Goal: Information Seeking & Learning: Learn about a topic

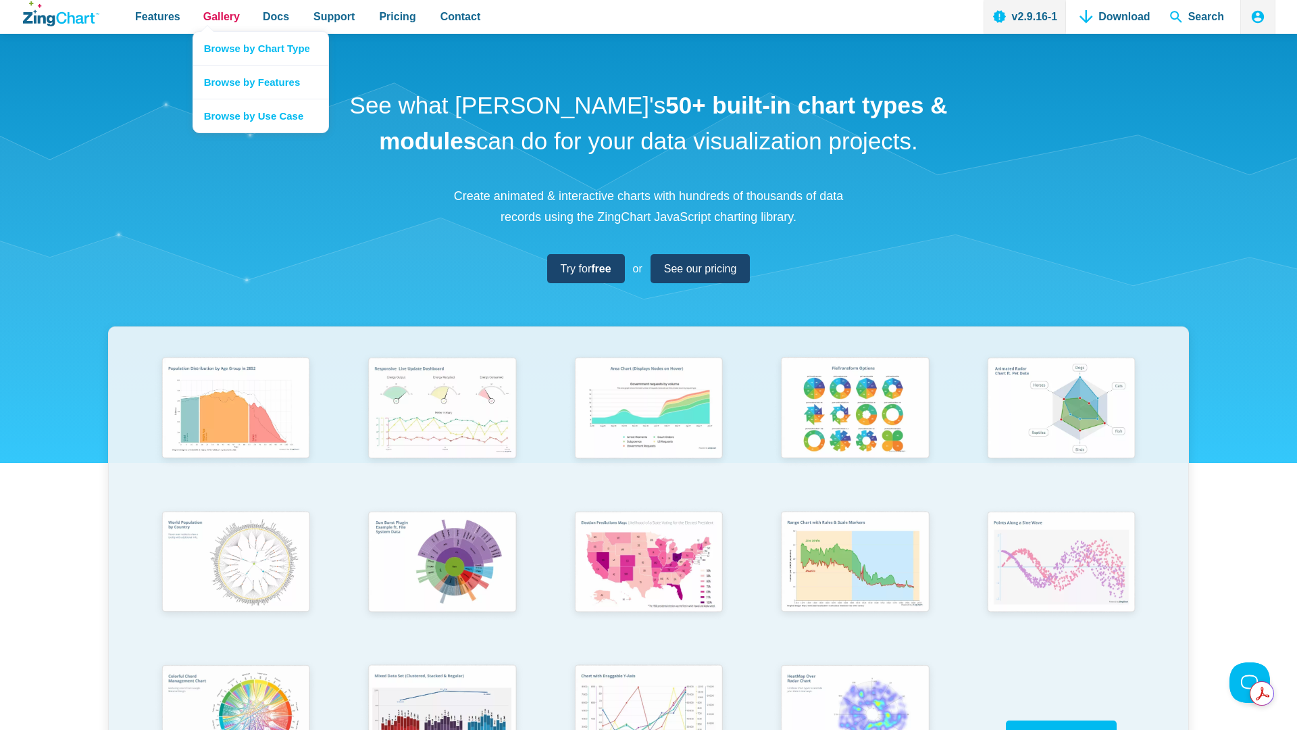
click at [234, 19] on span "Gallery" at bounding box center [221, 16] width 36 height 18
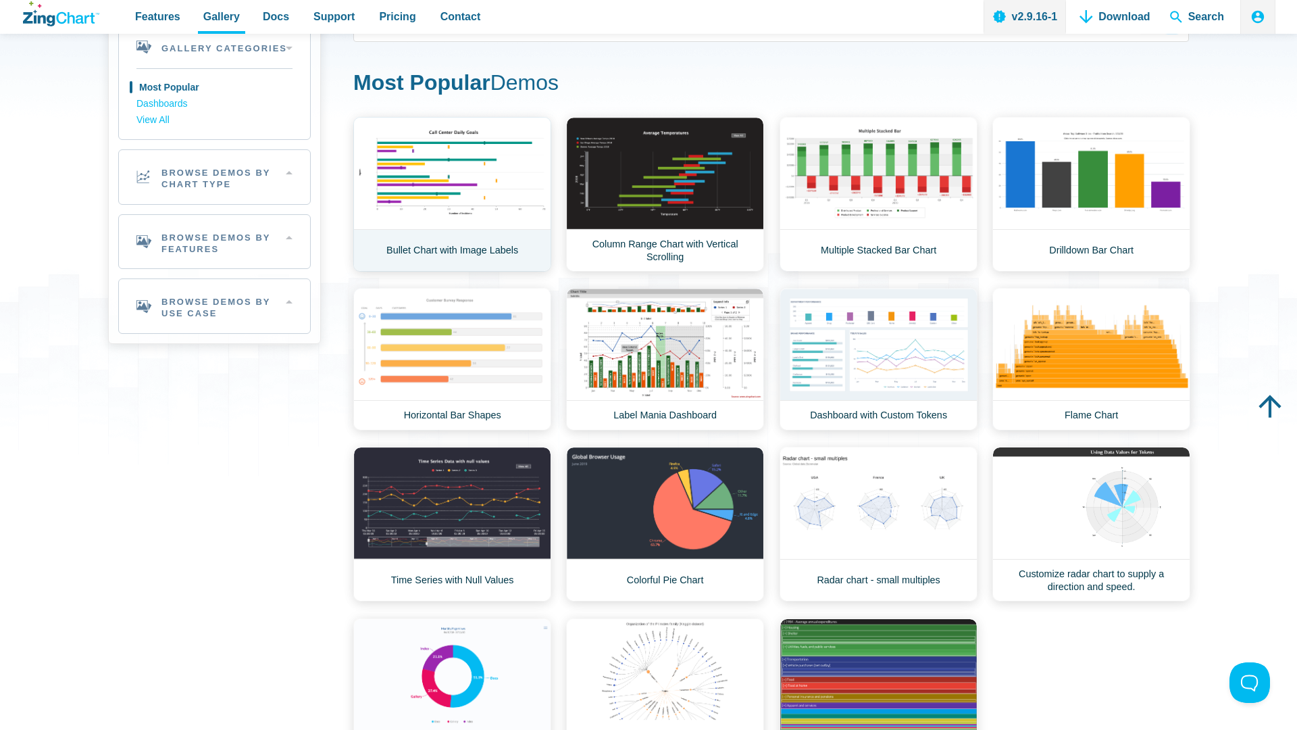
scroll to position [99, 0]
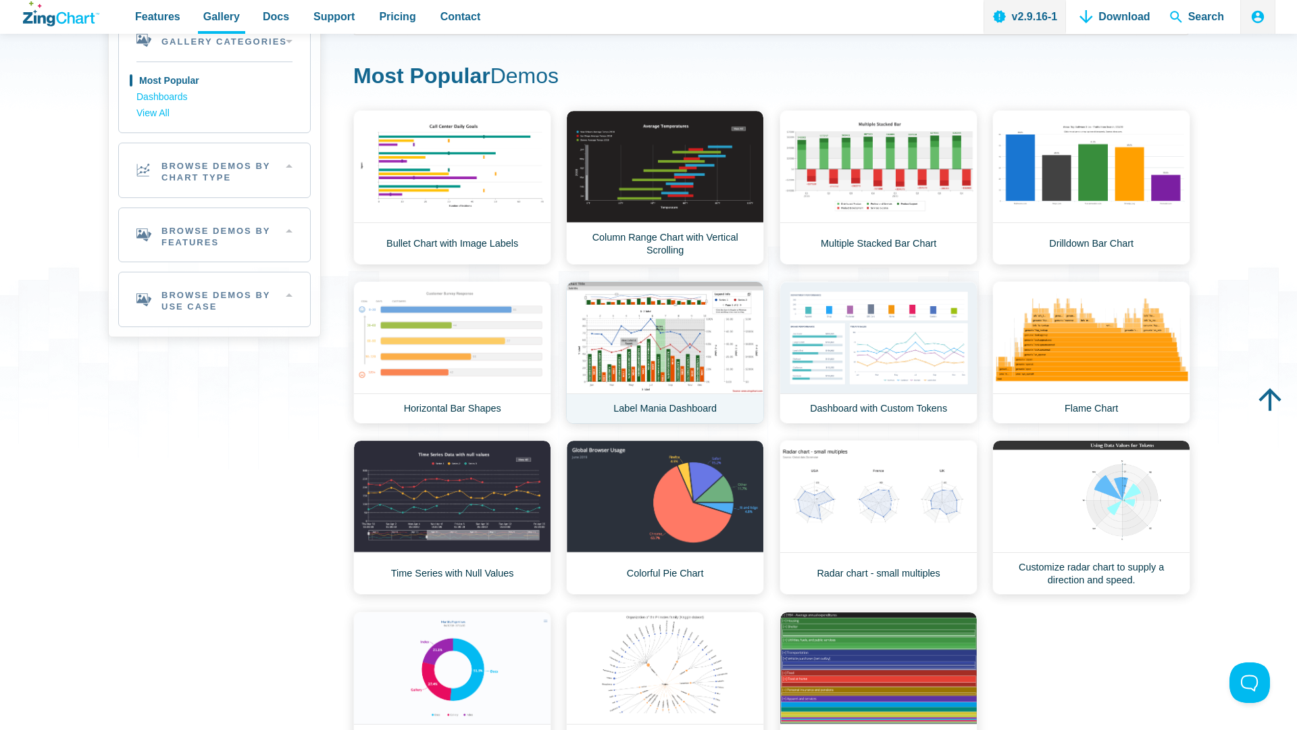
click at [704, 350] on link "Label Mania Dashboard" at bounding box center [665, 352] width 198 height 143
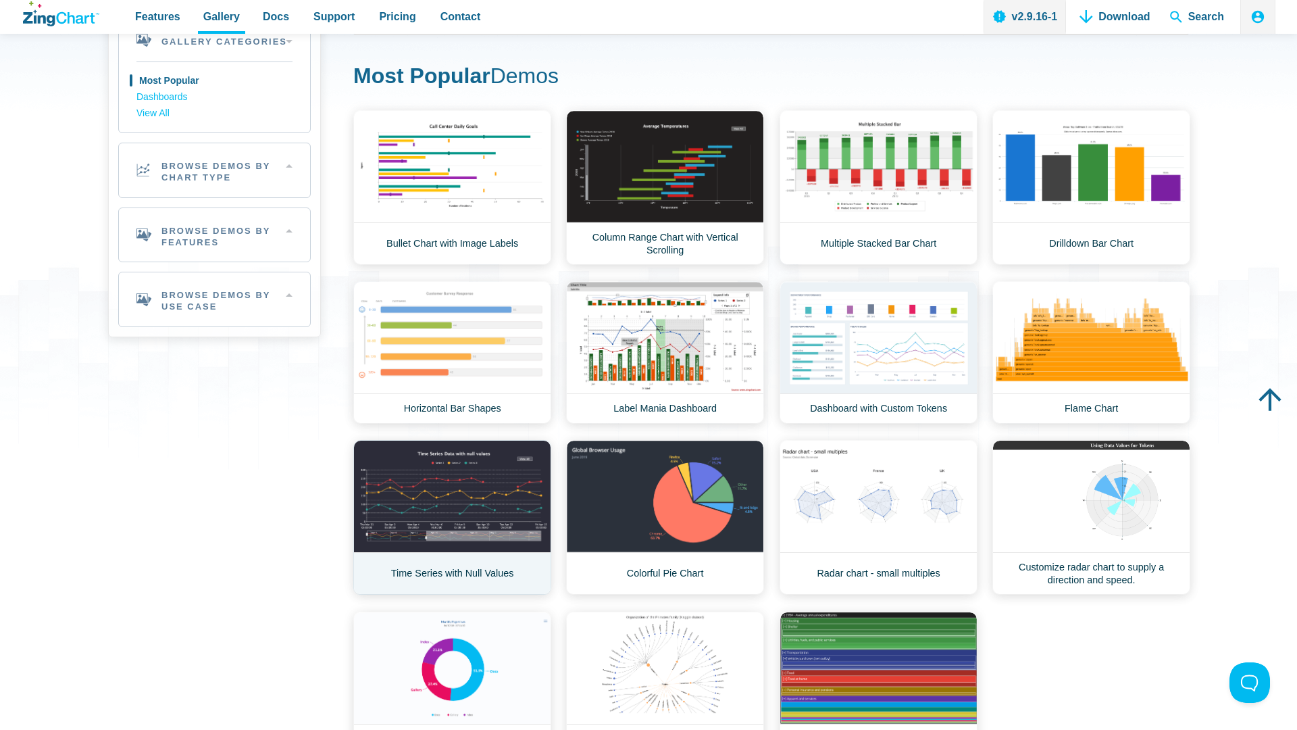
click at [479, 482] on link "Time Series with Null Values" at bounding box center [452, 517] width 198 height 155
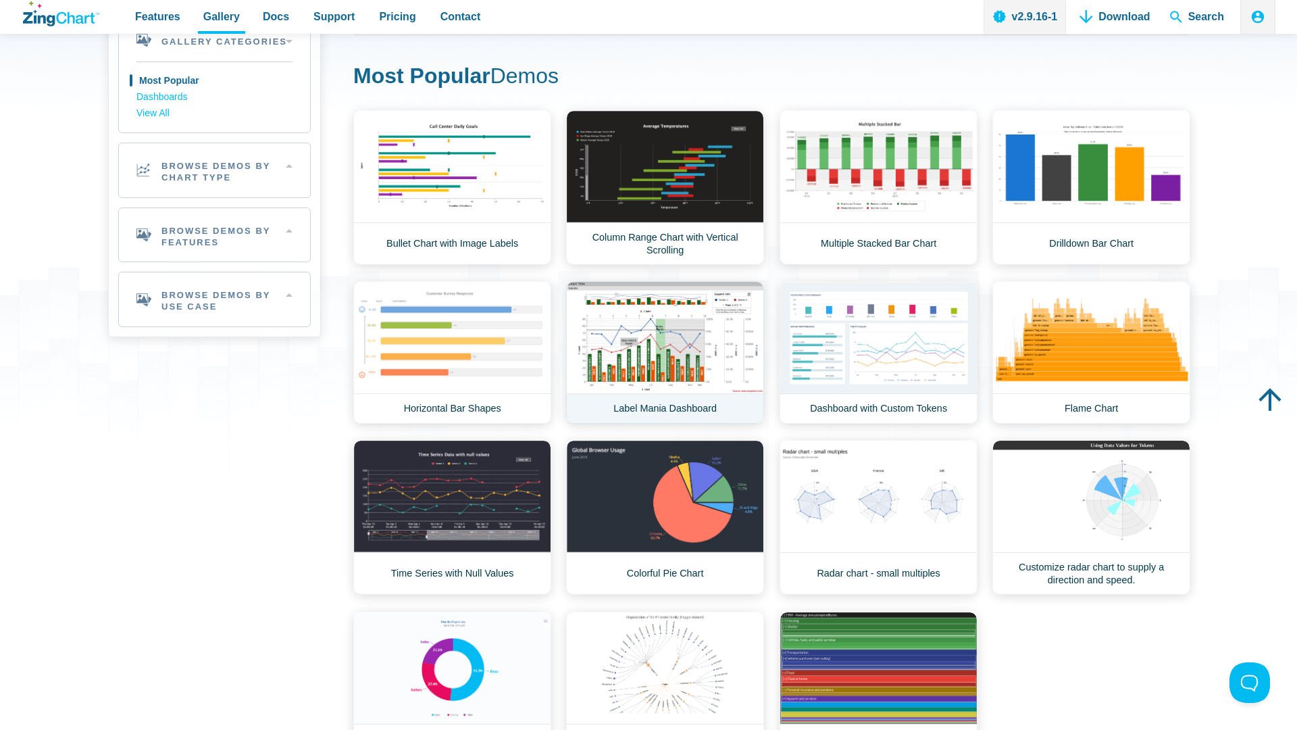
click at [684, 364] on link "Label Mania Dashboard" at bounding box center [665, 352] width 198 height 143
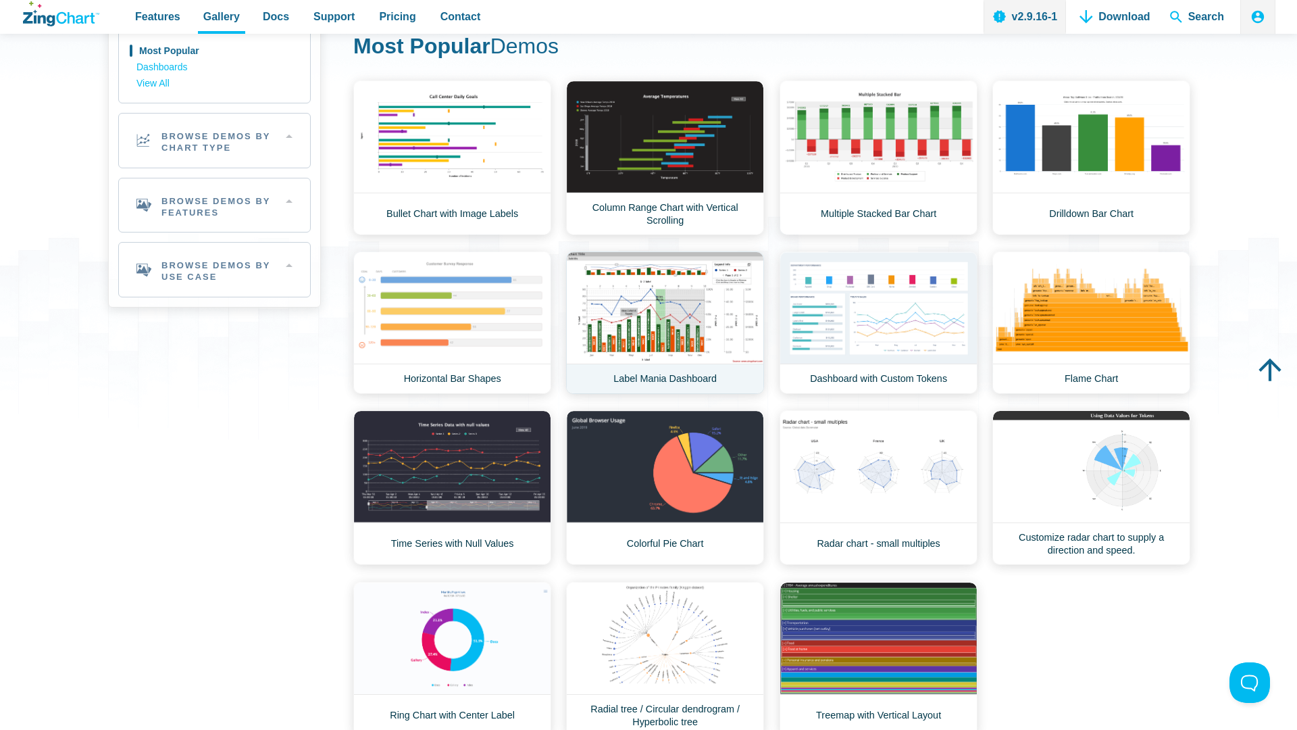
scroll to position [128, 0]
click at [939, 320] on link "Dashboard with Custom Tokens" at bounding box center [879, 323] width 198 height 143
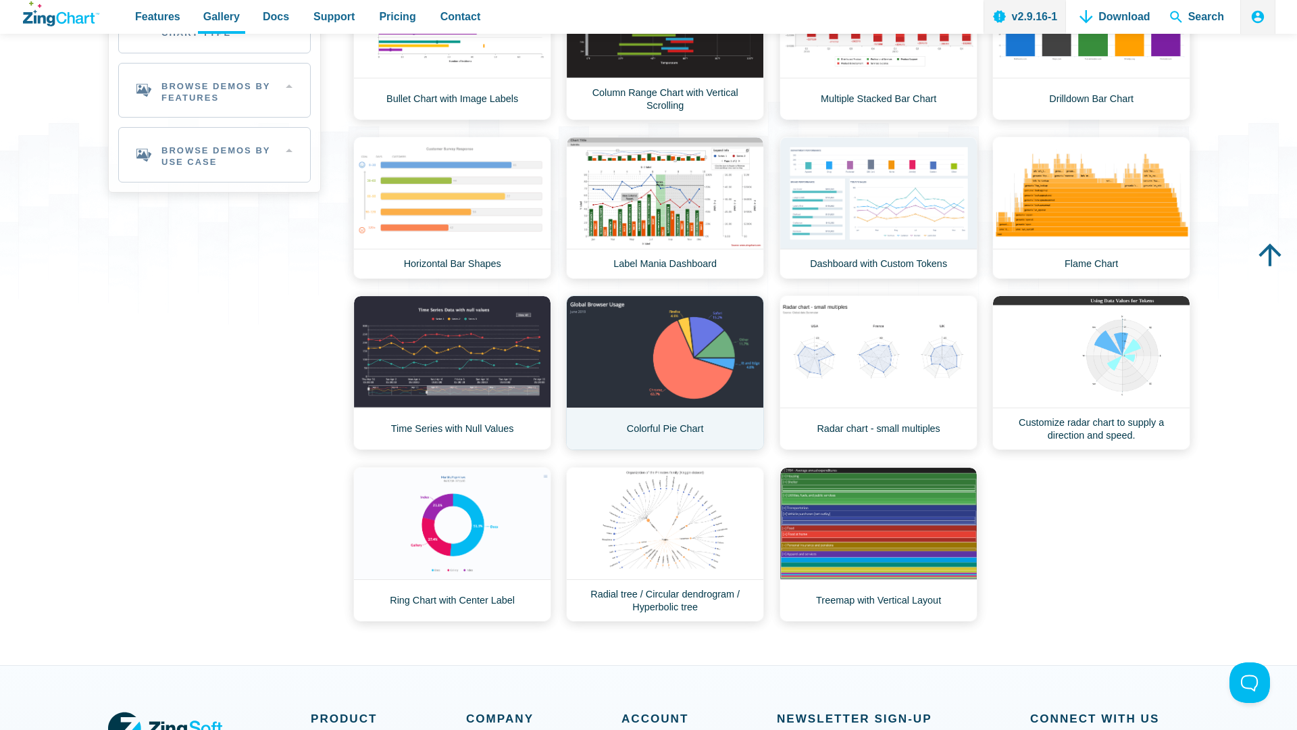
scroll to position [243, 0]
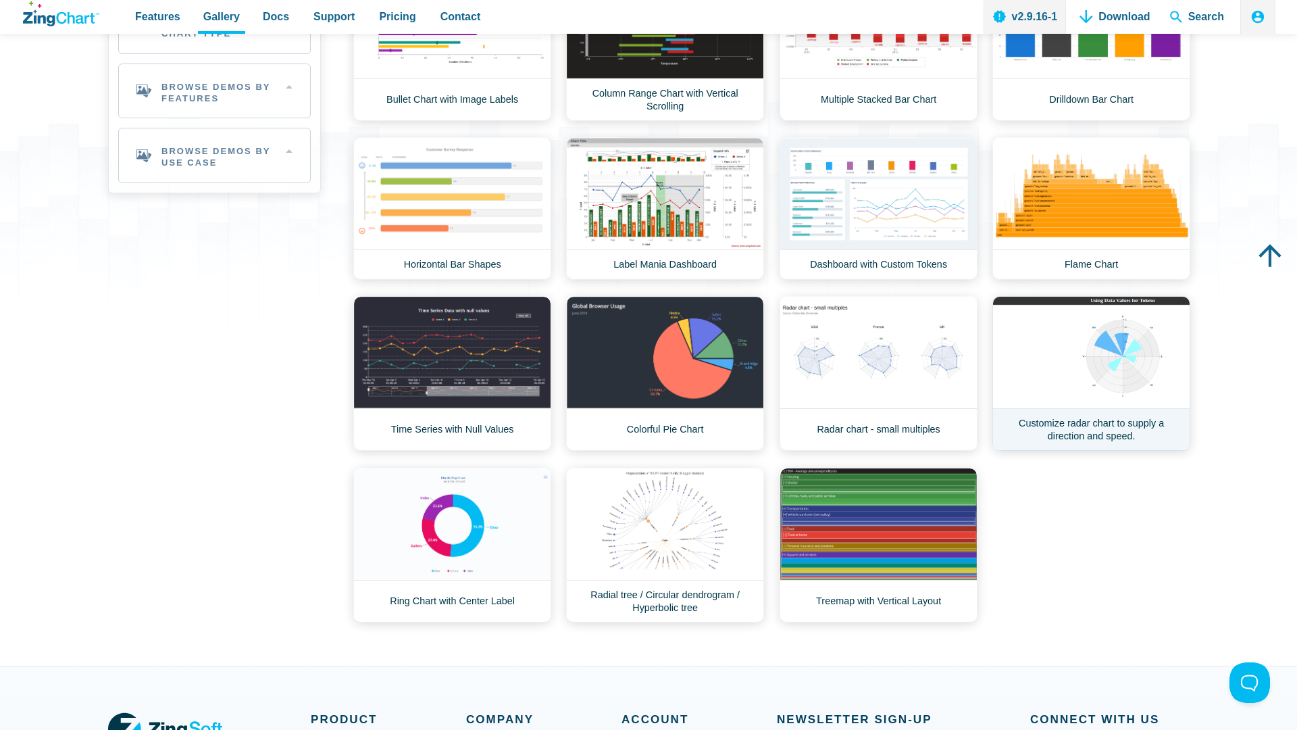
click at [1084, 368] on link "Customize radar chart to supply a direction and speed." at bounding box center [1092, 373] width 198 height 155
